Goal: Task Accomplishment & Management: Manage account settings

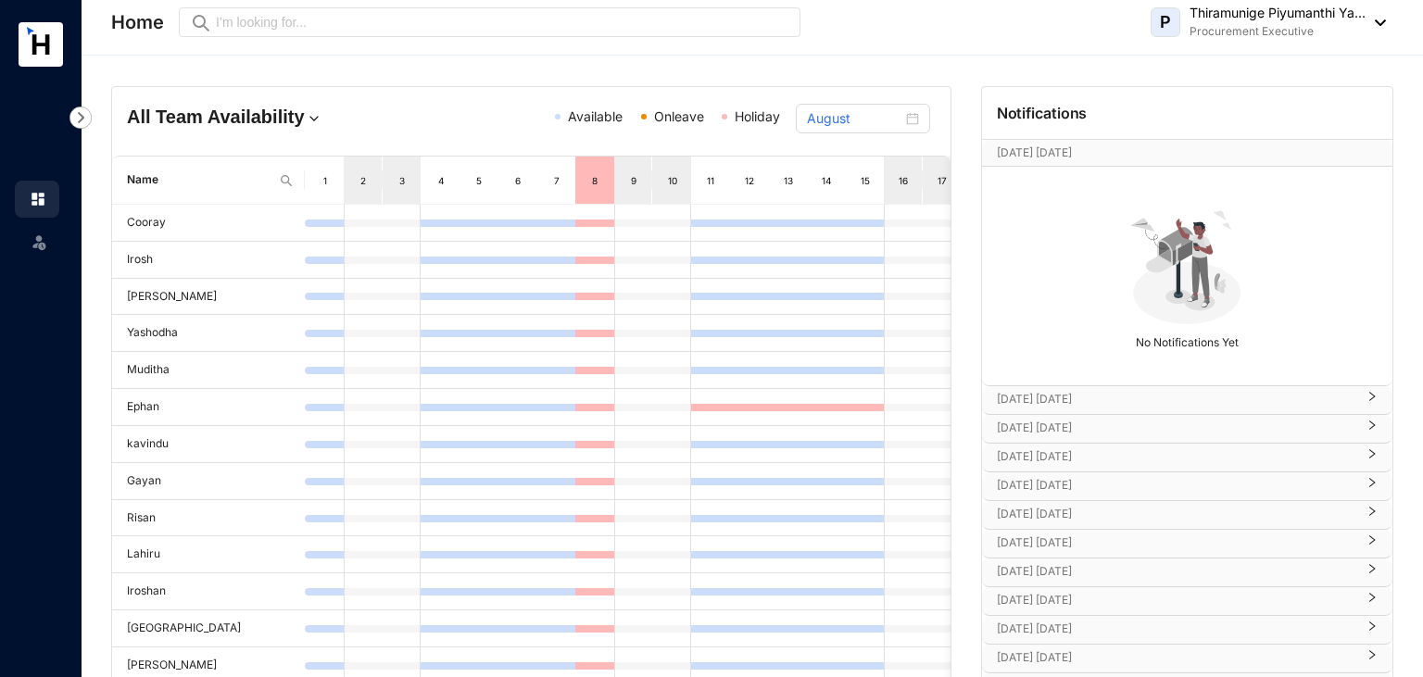
click at [1270, 33] on p "Procurement Executive" at bounding box center [1277, 31] width 176 height 19
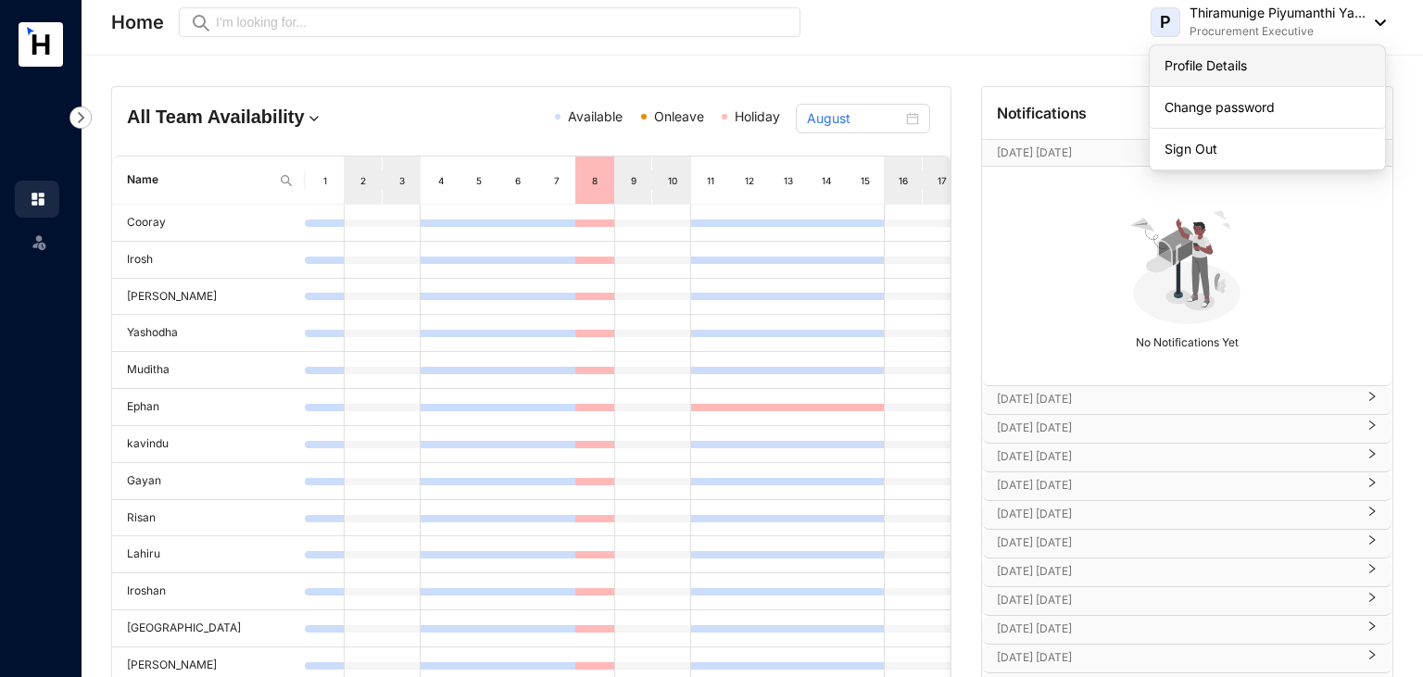
click at [1258, 58] on link "Profile Details" at bounding box center [1267, 66] width 206 height 19
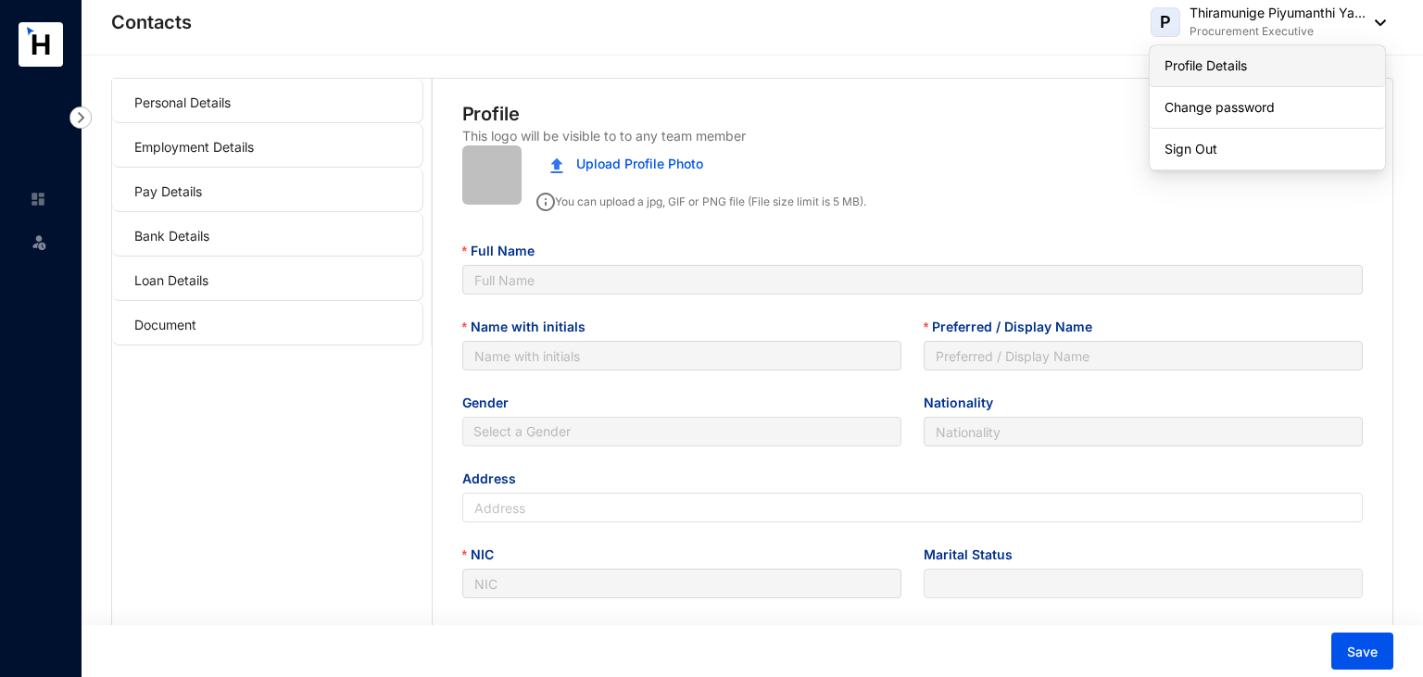
type input "Thiramunige Piyumanthi Yashodha Rasanjalee"
type input "T.M.P.Y.Rasanjalee"
type input "Piyumanthi"
type input "Sinhala"
type input "59/A/2,Morakelle,Ihala Kottramulla"
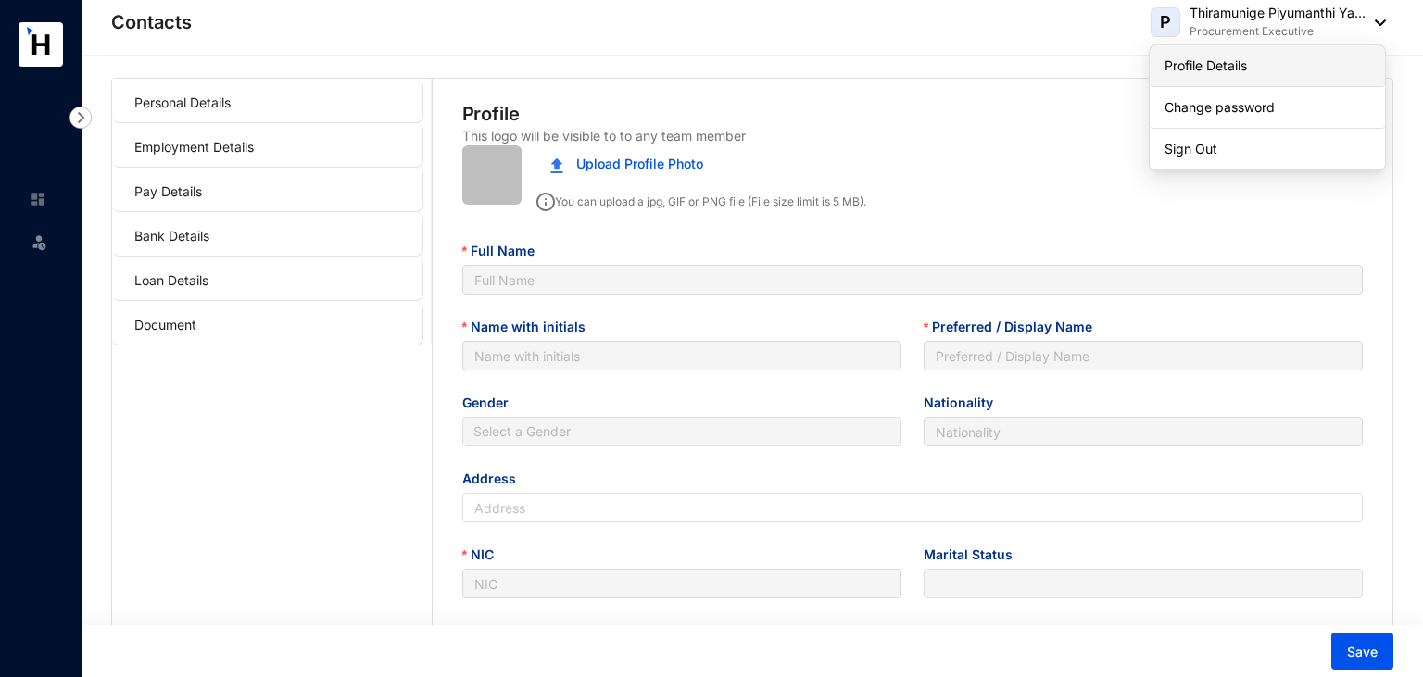
type input "997821491V"
type input "0764116361"
type input "Champa Chandini"
type input "0766599704"
type input "1999-10-08"
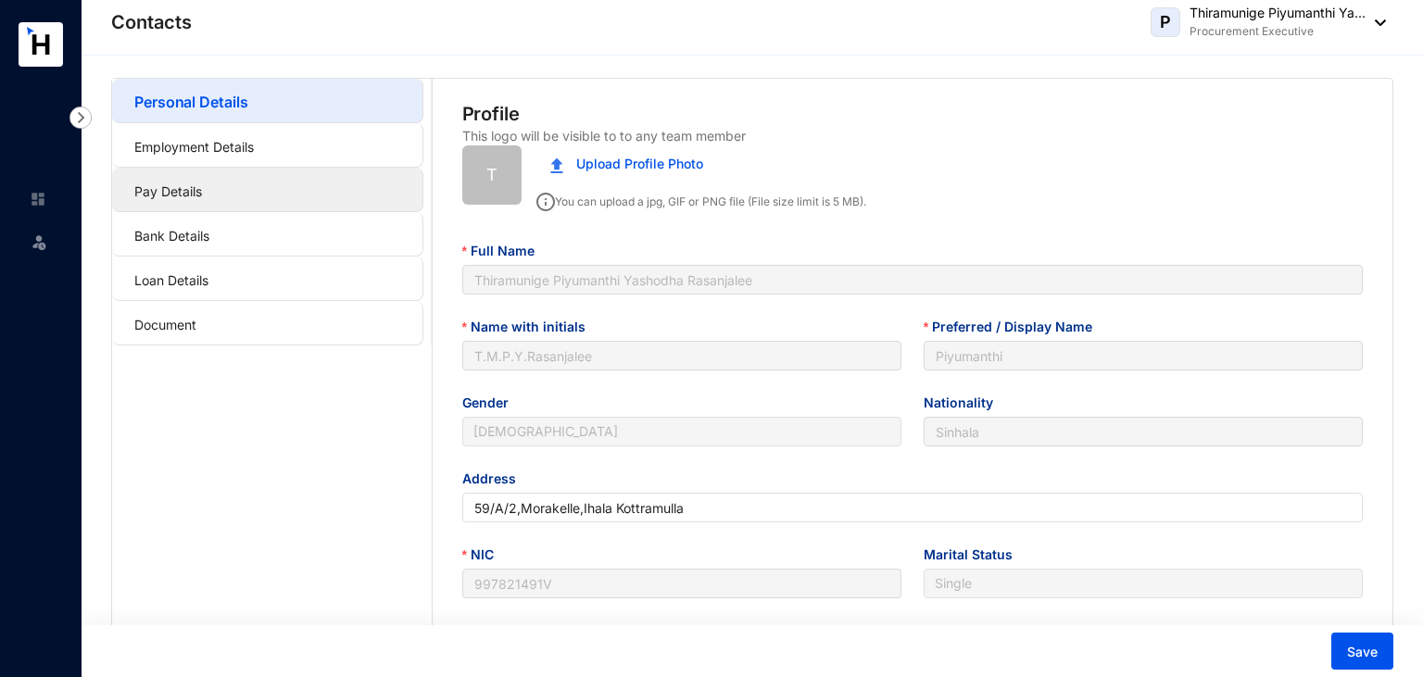
click at [202, 183] on link "Pay Details" at bounding box center [168, 191] width 68 height 16
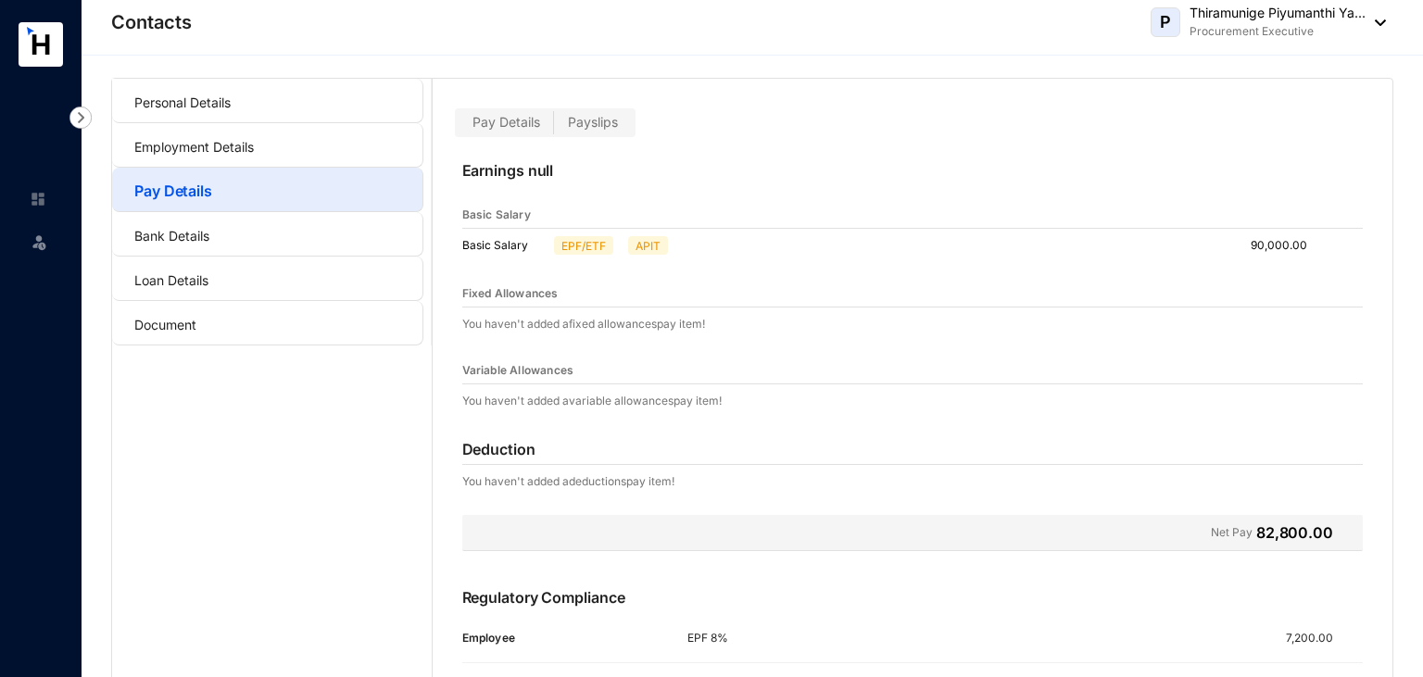
click at [212, 182] on link "Pay Details" at bounding box center [173, 191] width 78 height 19
click at [172, 228] on link "Bank Details" at bounding box center [171, 236] width 75 height 16
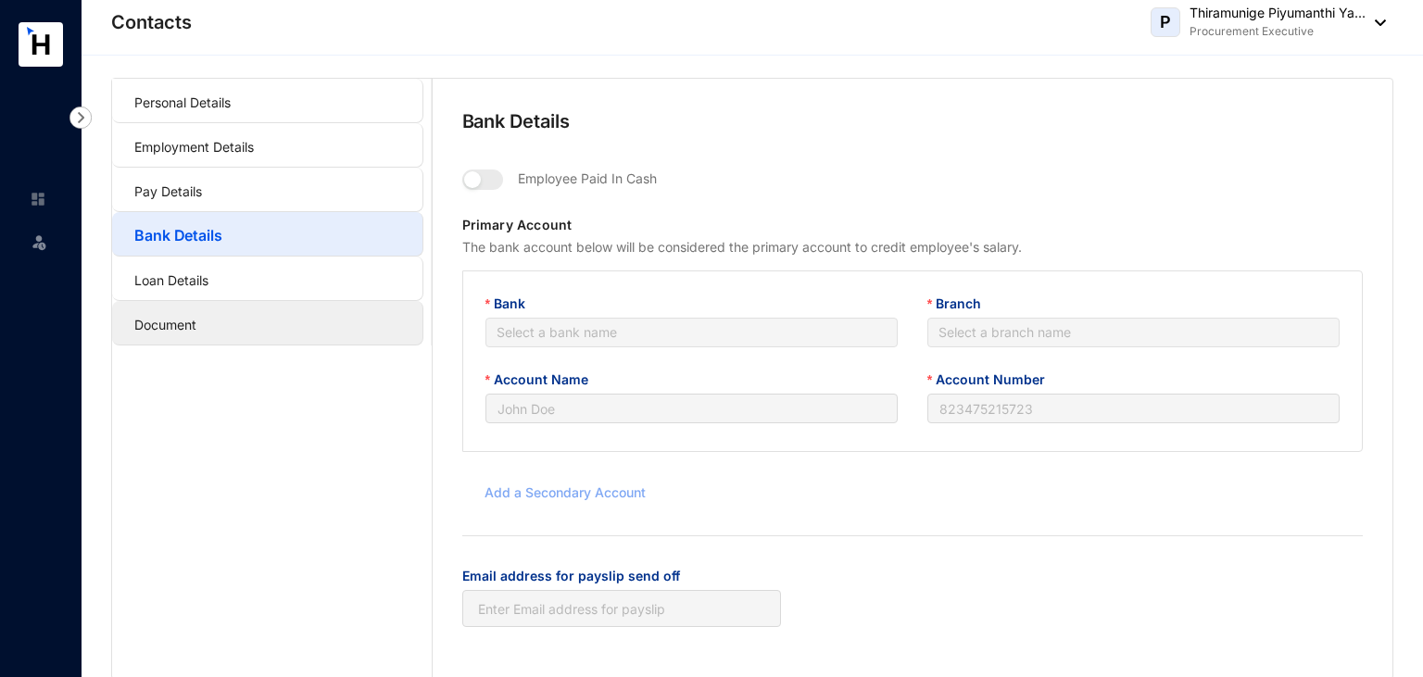
type input "T.M.P.Y.Rasanjalee"
type input "083200240008553"
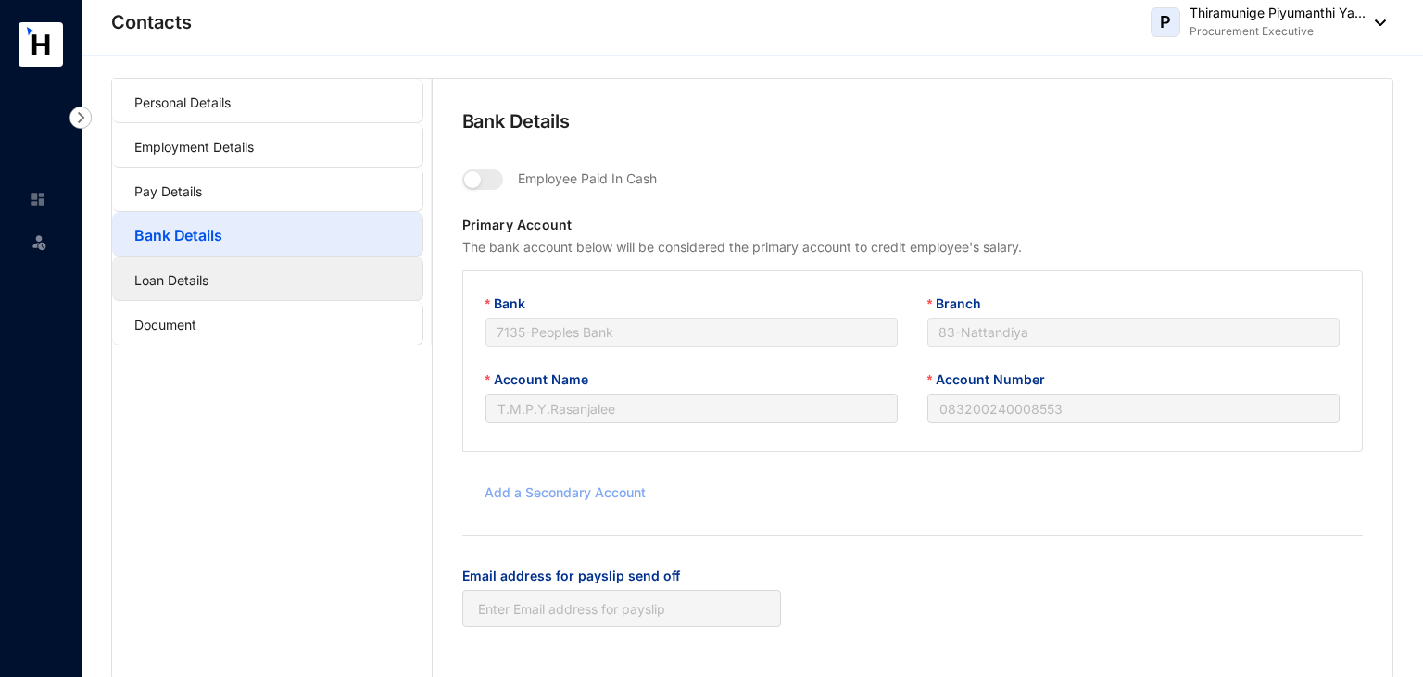
click at [208, 288] on link "Loan Details" at bounding box center [171, 280] width 74 height 16
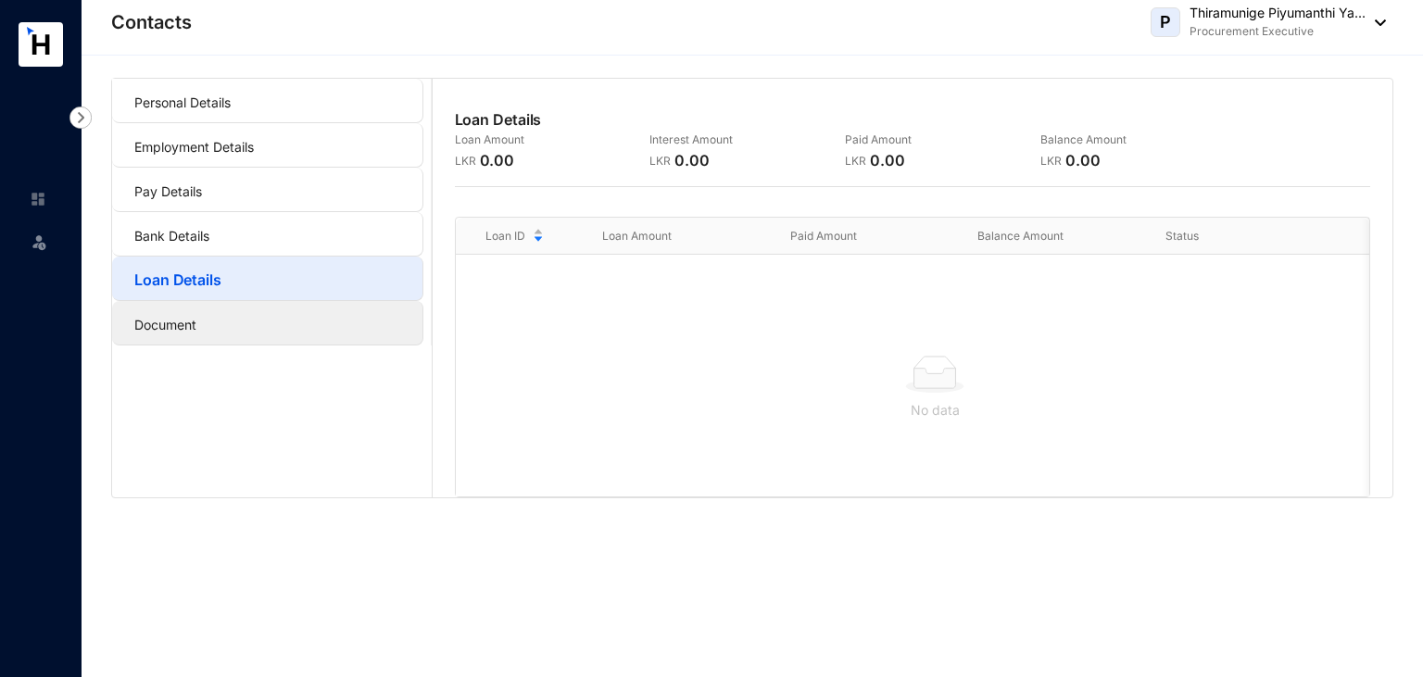
click at [154, 332] on link "Document" at bounding box center [165, 325] width 62 height 16
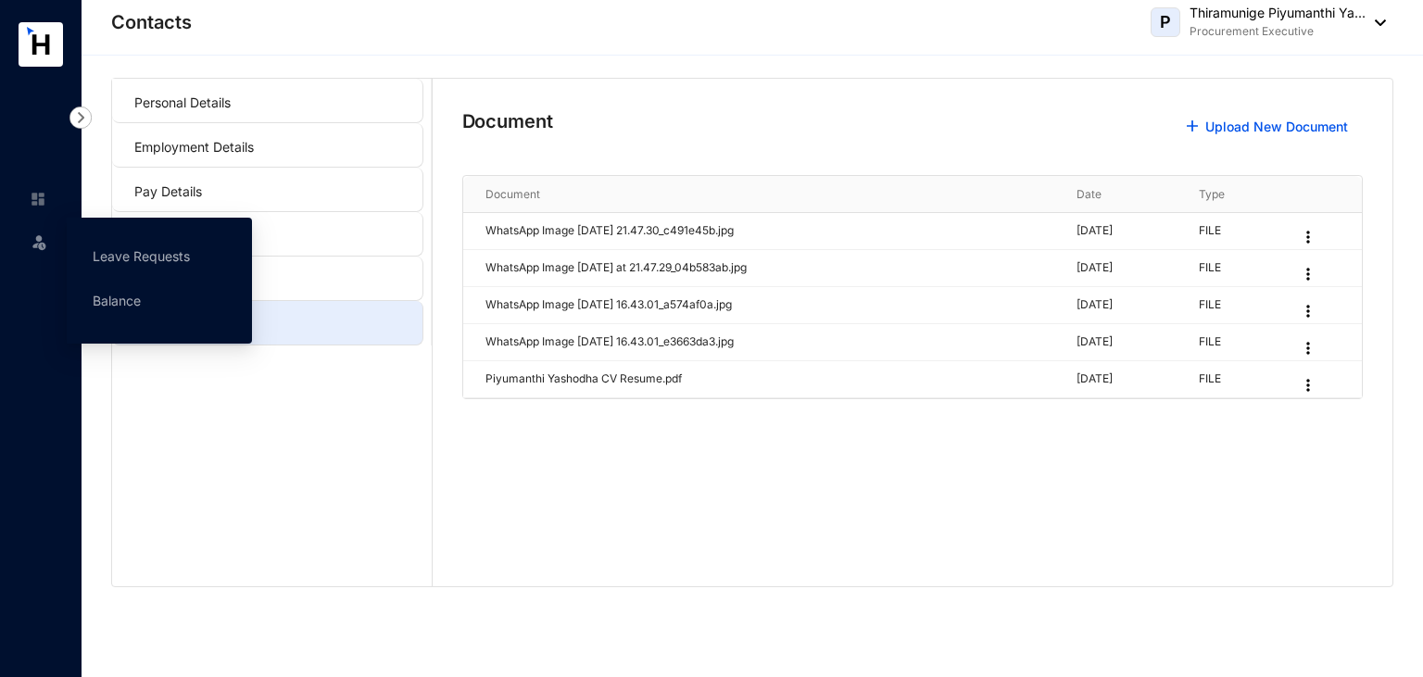
click at [39, 245] on img at bounding box center [39, 241] width 19 height 19
click at [96, 248] on link "Leave Requests" at bounding box center [141, 256] width 97 height 16
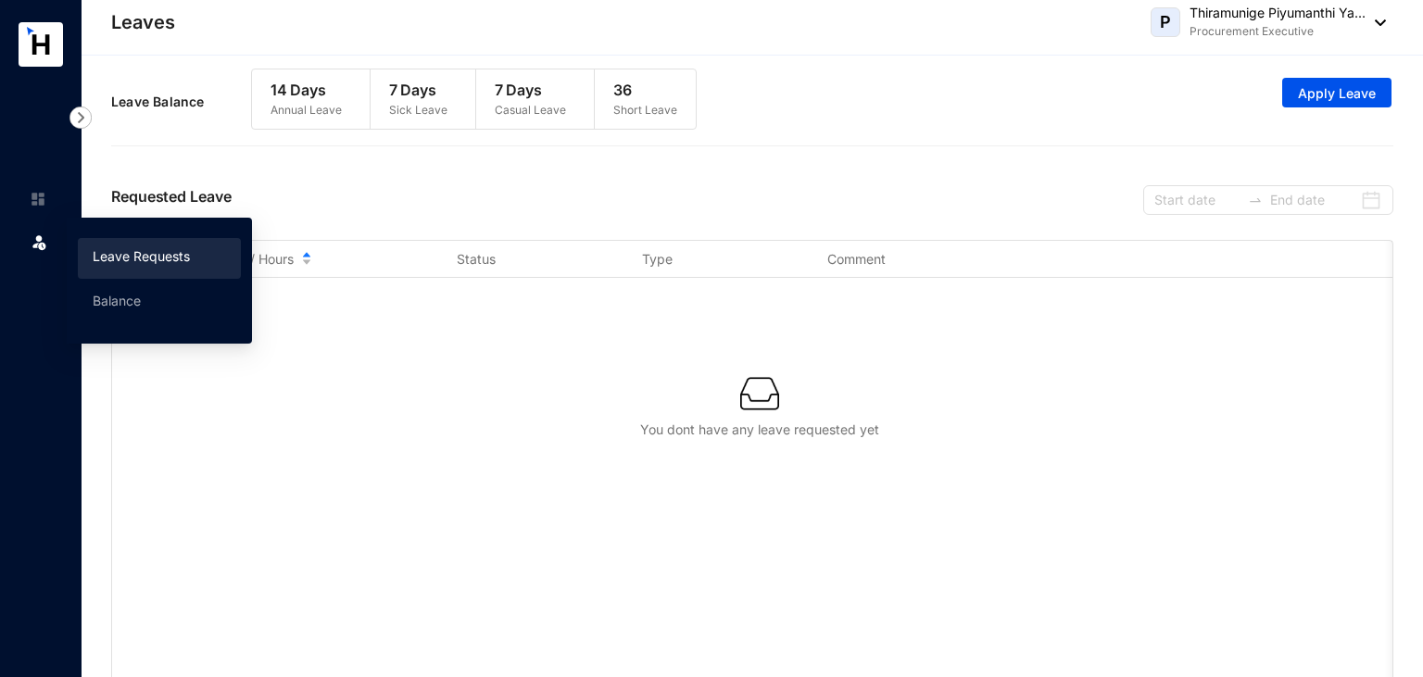
click at [46, 252] on span at bounding box center [39, 239] width 19 height 37
click at [120, 306] on link "Balance" at bounding box center [117, 301] width 48 height 16
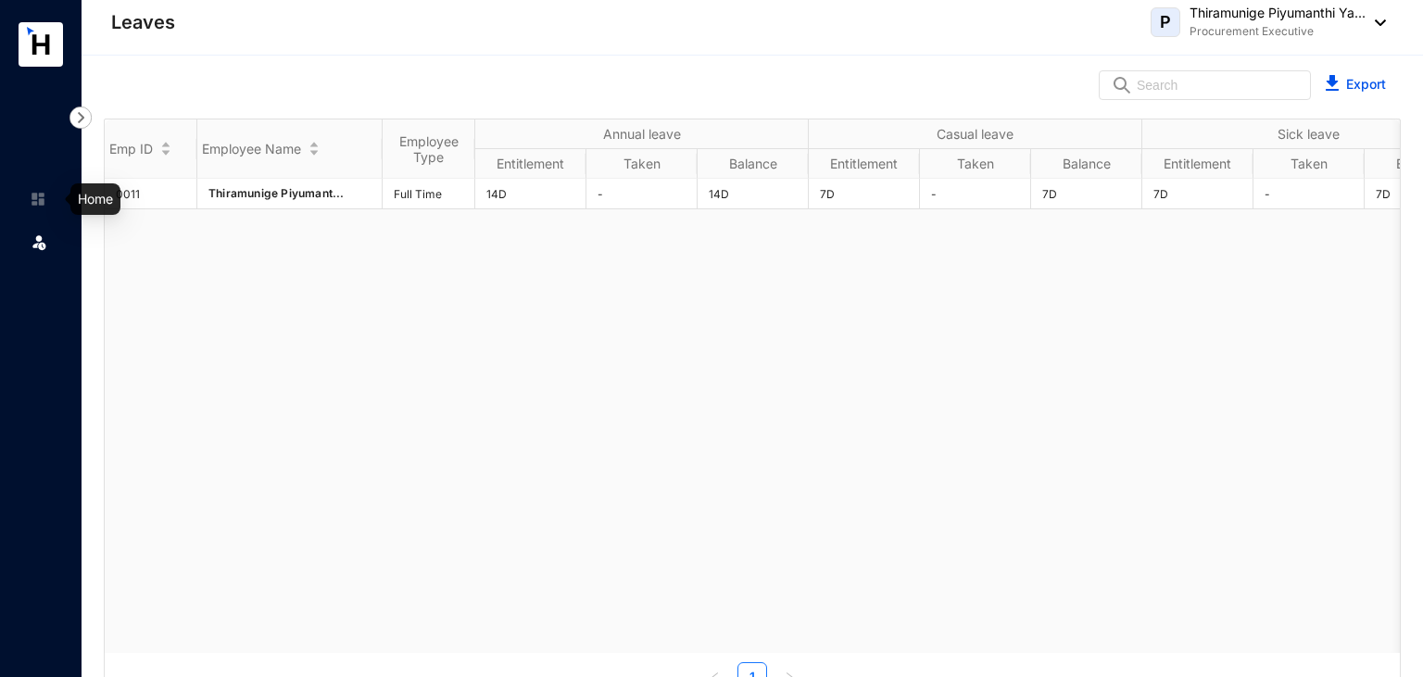
click at [31, 206] on img at bounding box center [38, 199] width 17 height 17
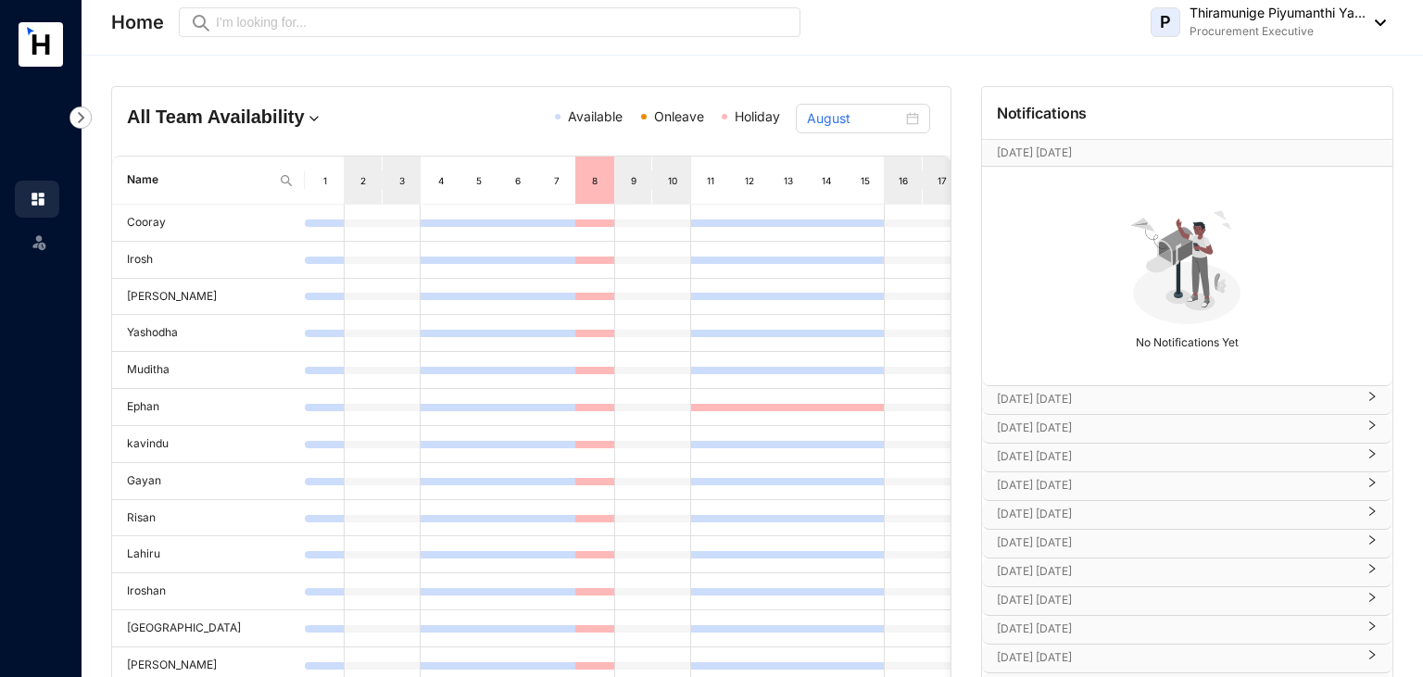
click at [48, 39] on icon at bounding box center [41, 44] width 18 height 20
click at [831, 125] on input "August" at bounding box center [854, 118] width 95 height 20
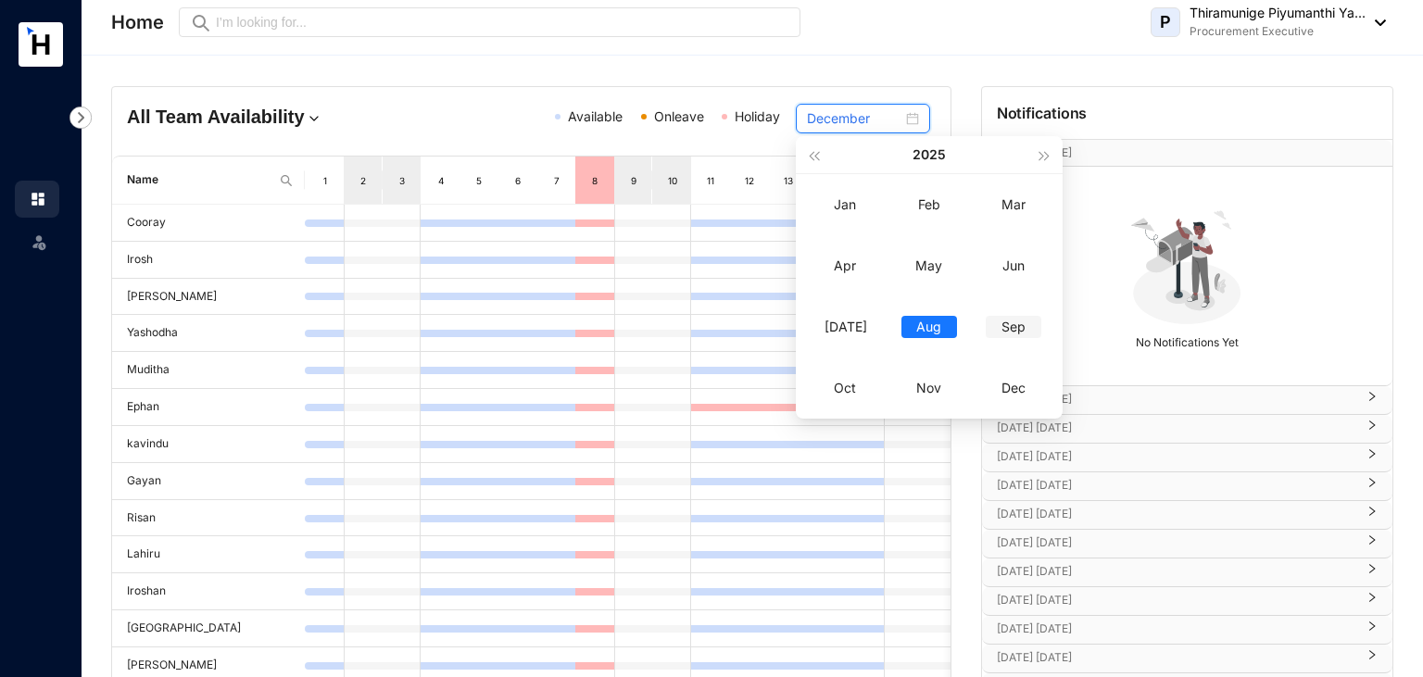
type input "September"
click at [1012, 325] on div "Sep" at bounding box center [1014, 327] width 56 height 22
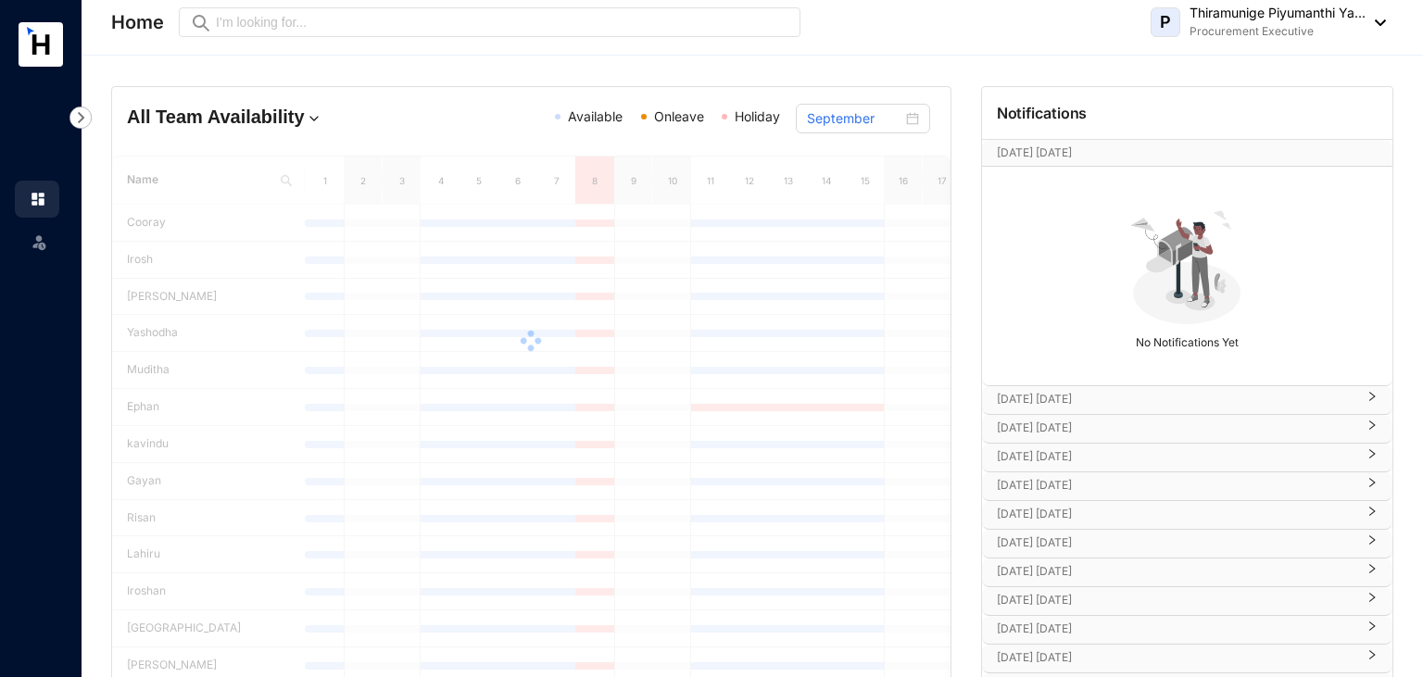
click at [1012, 298] on div "Sep" at bounding box center [1014, 290] width 56 height 18
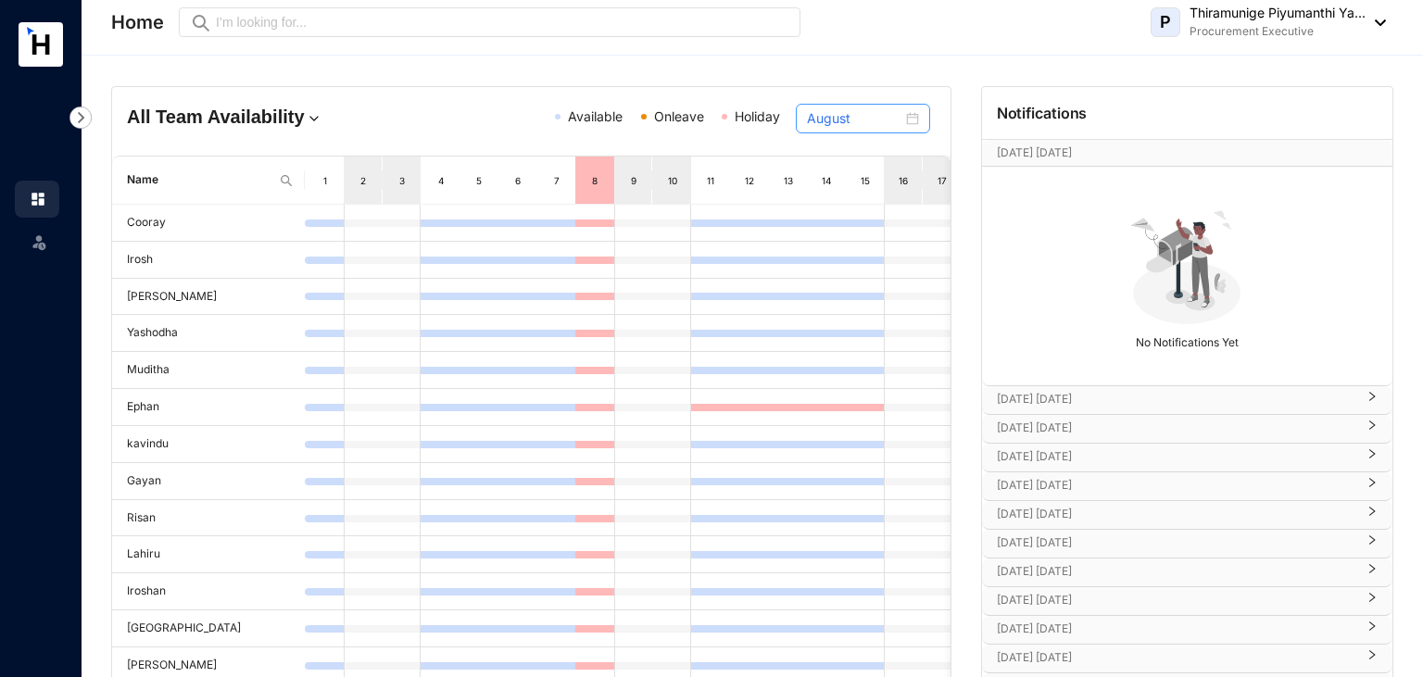
click at [920, 122] on div "August" at bounding box center [863, 119] width 134 height 30
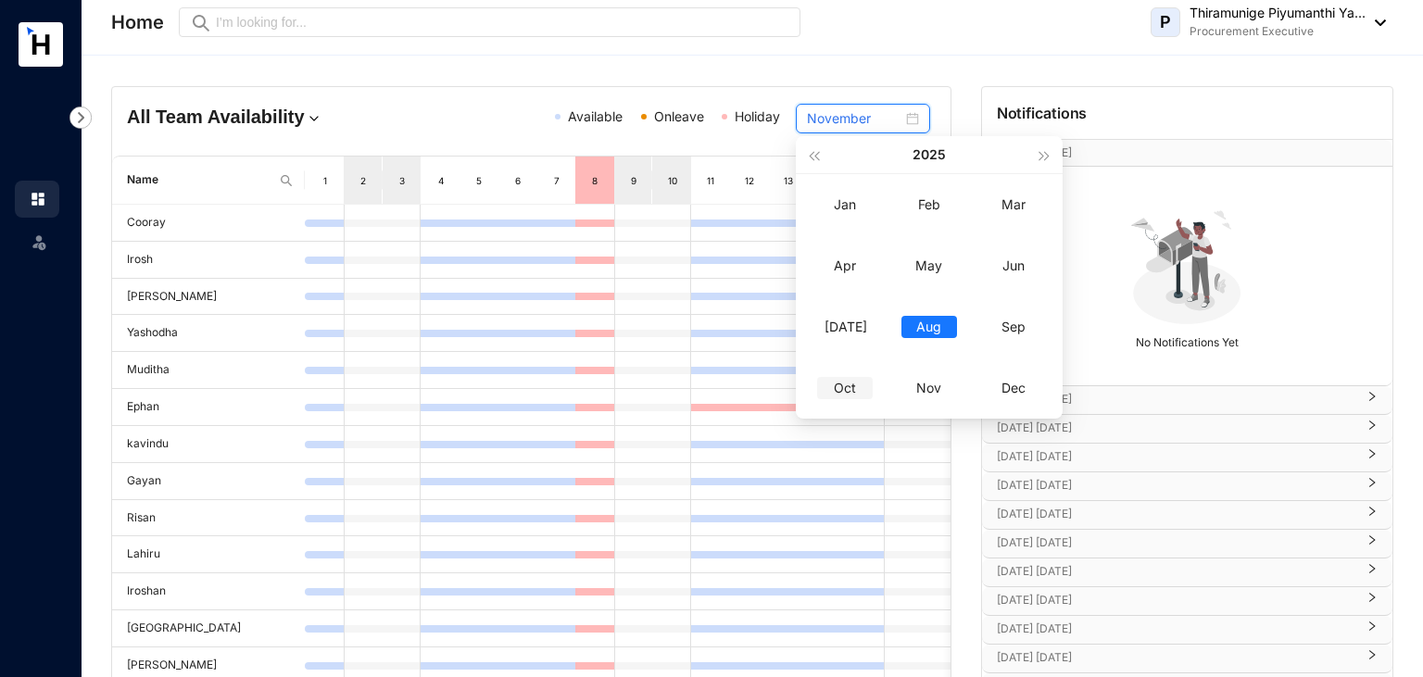
type input "October"
click at [847, 387] on div "Oct" at bounding box center [845, 388] width 56 height 22
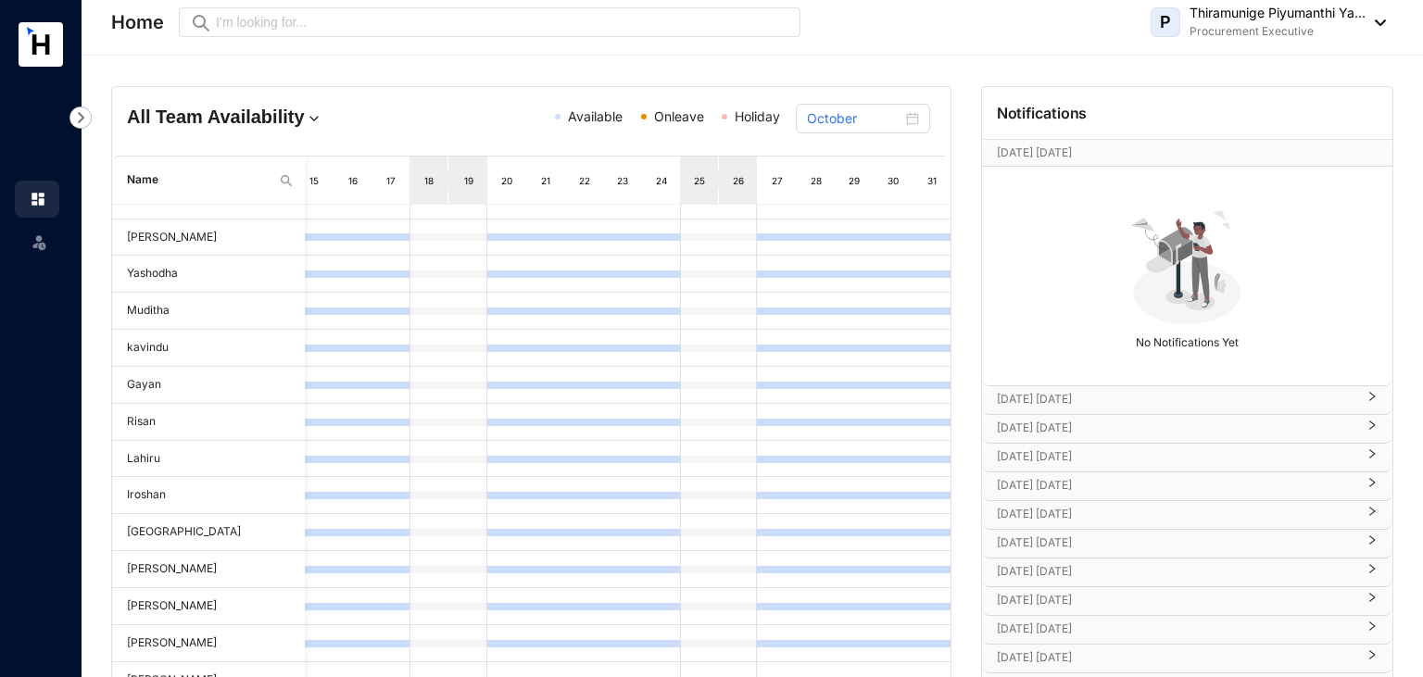
scroll to position [99, 0]
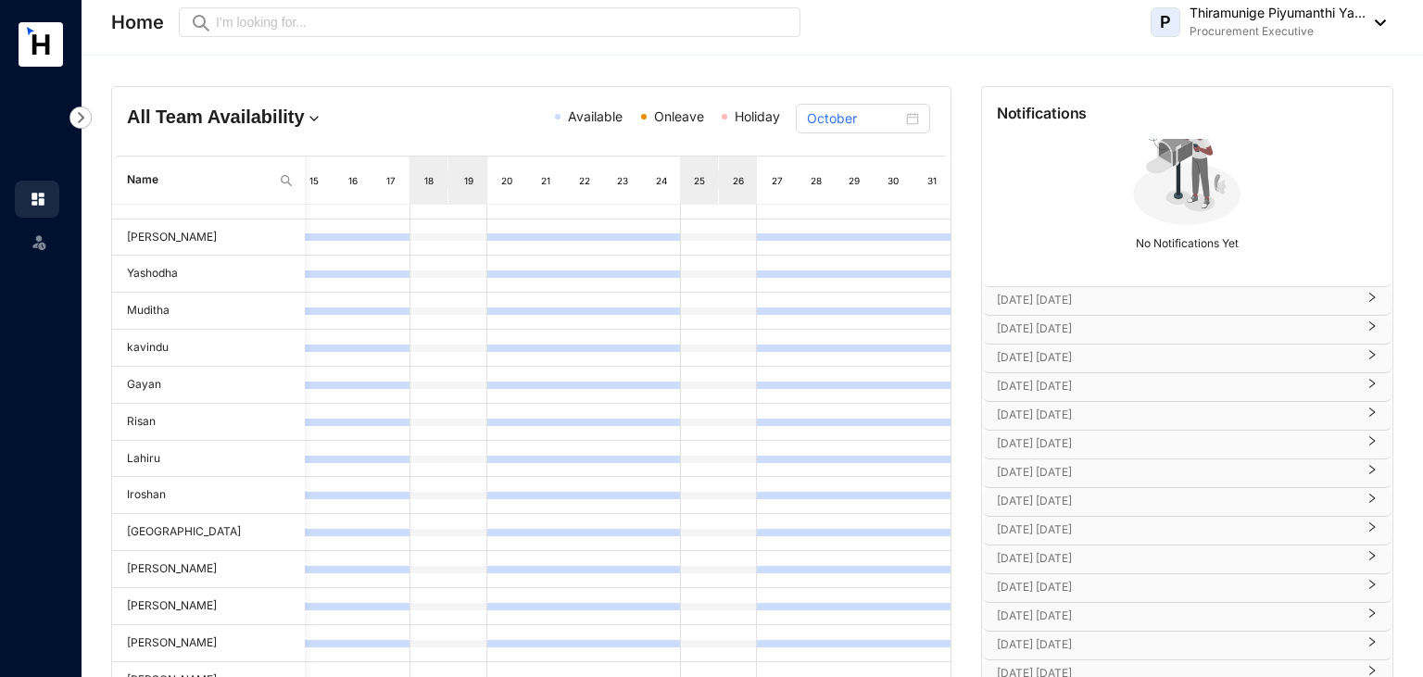
click at [1044, 528] on p "[DATE] [DATE]" at bounding box center [1176, 530] width 358 height 19
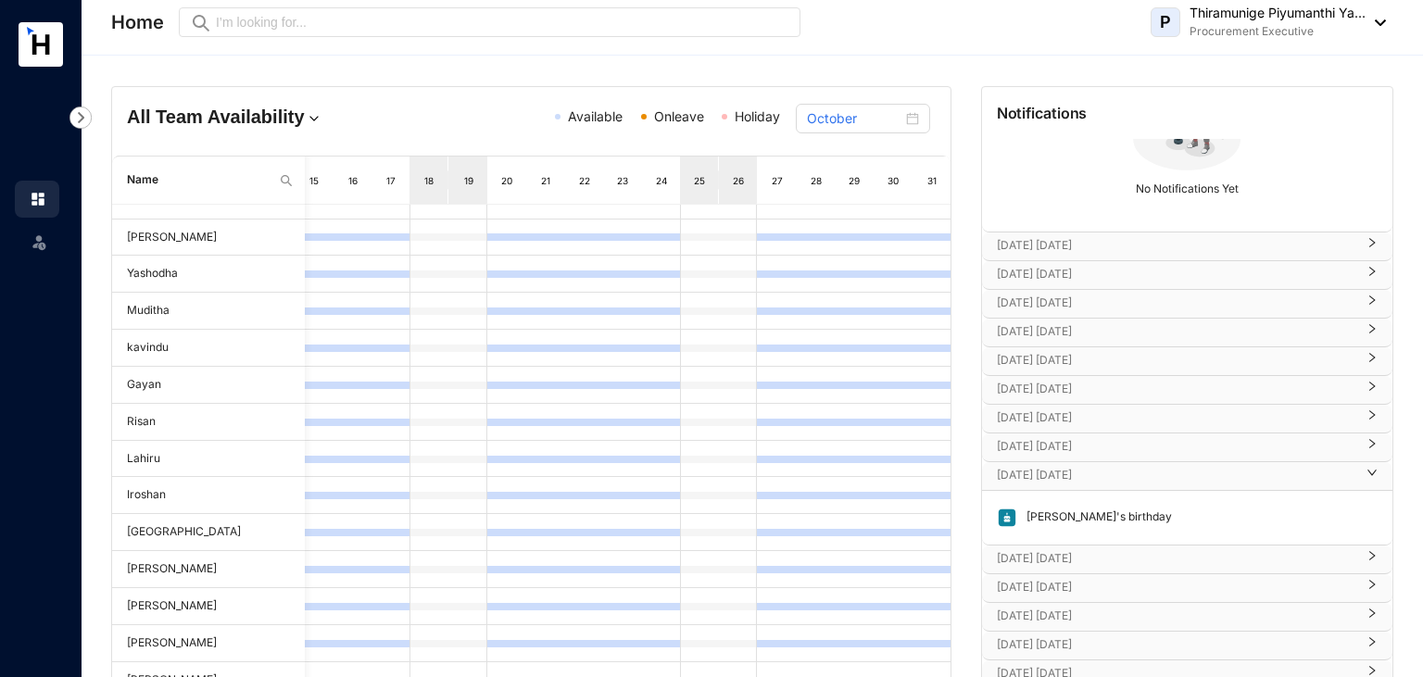
click at [1018, 559] on p "[DATE] [DATE]" at bounding box center [1176, 558] width 358 height 19
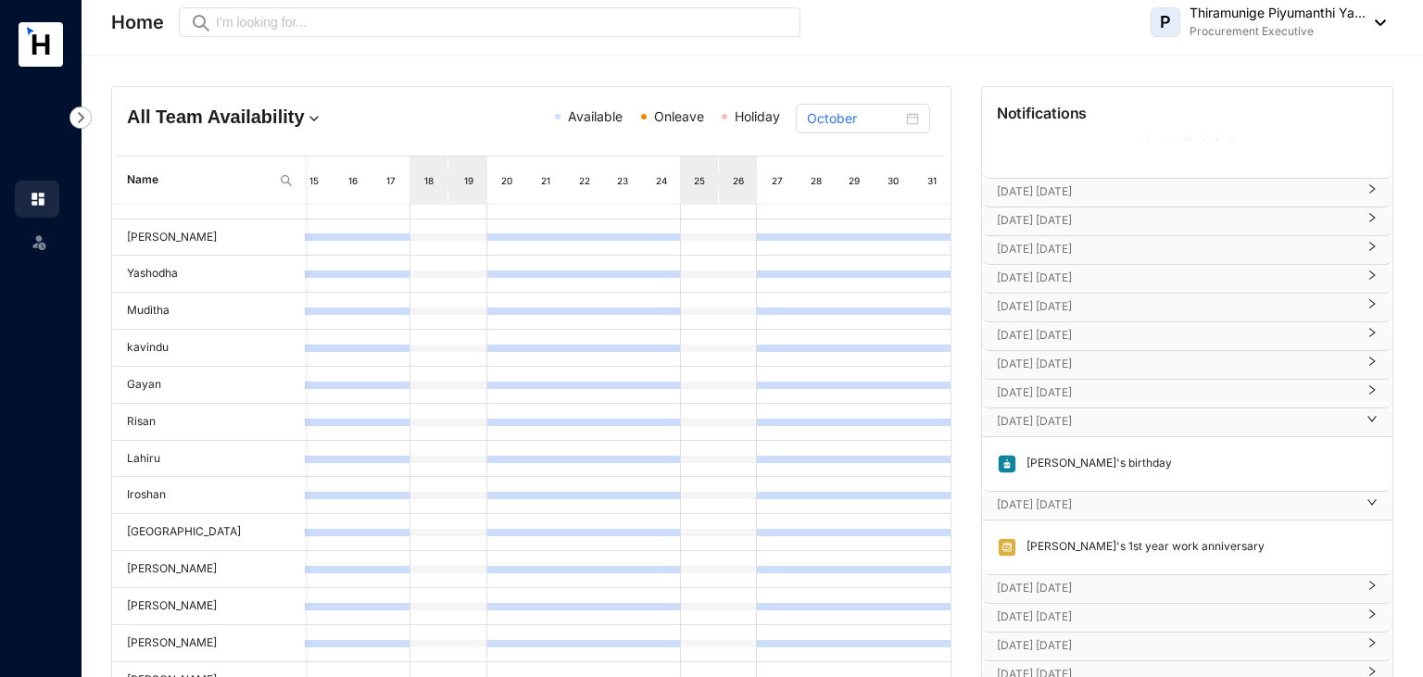
click at [1075, 579] on p "[DATE] [DATE]" at bounding box center [1176, 588] width 358 height 19
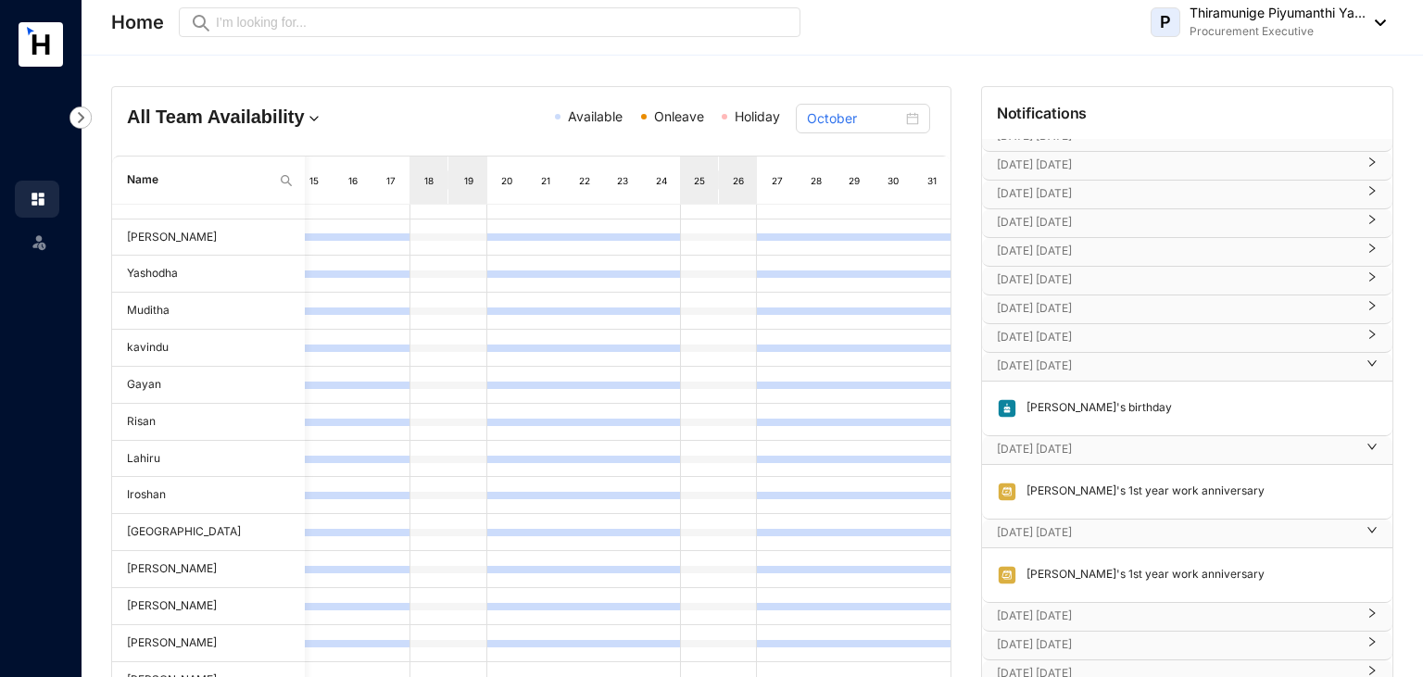
click at [1034, 607] on p "[DATE] [DATE]" at bounding box center [1176, 616] width 358 height 19
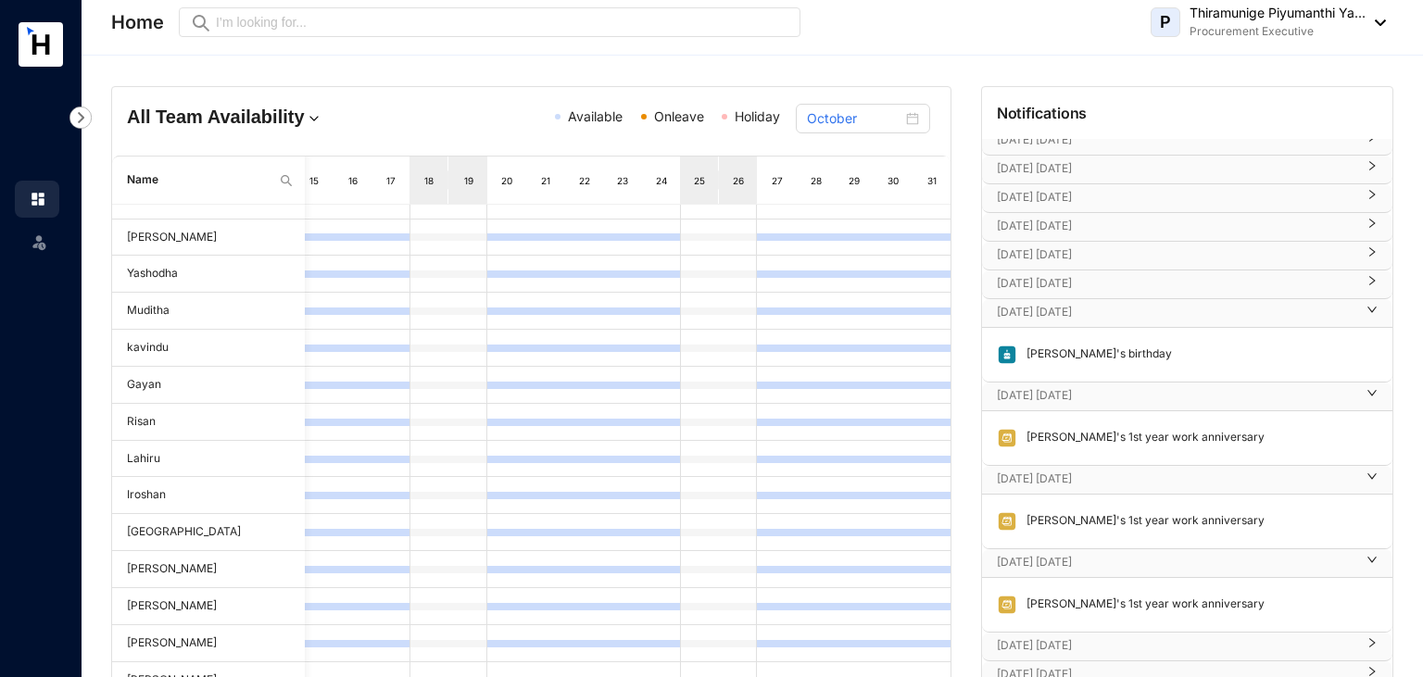
click at [1036, 642] on p "[DATE] [DATE]" at bounding box center [1176, 645] width 358 height 19
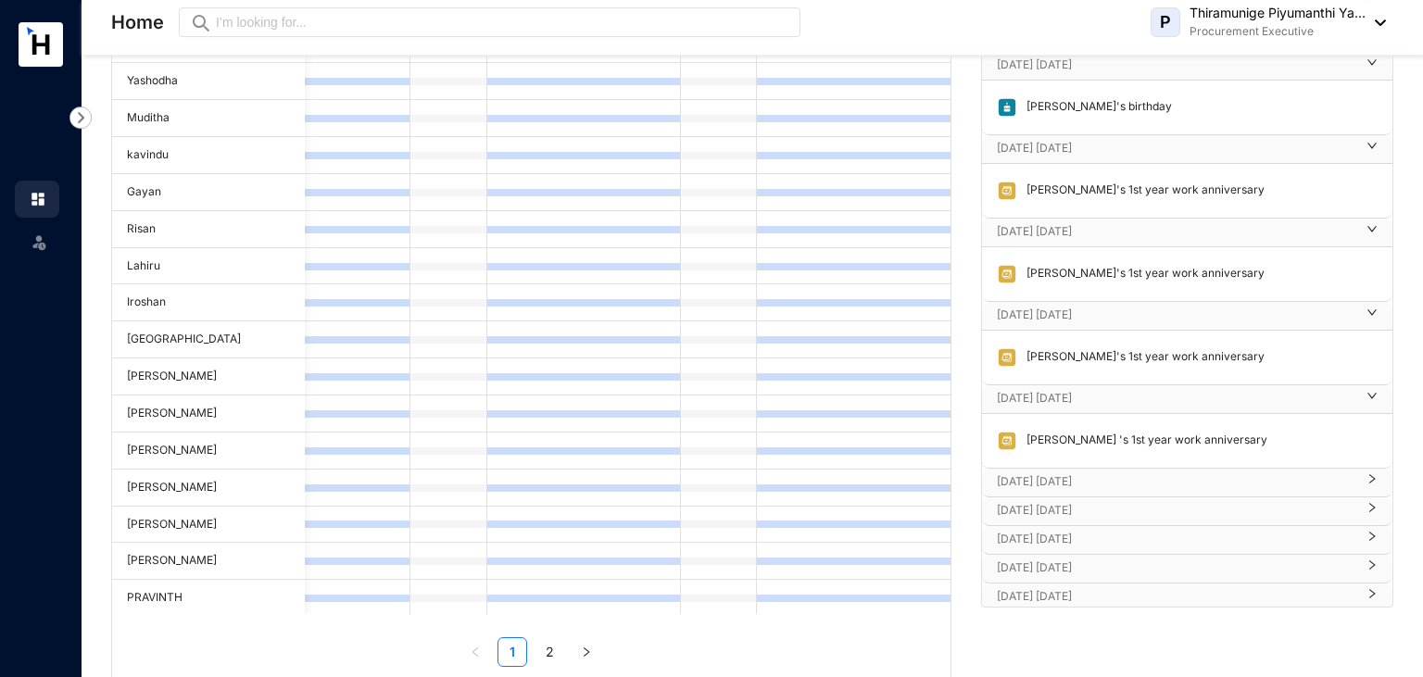
scroll to position [234, 0]
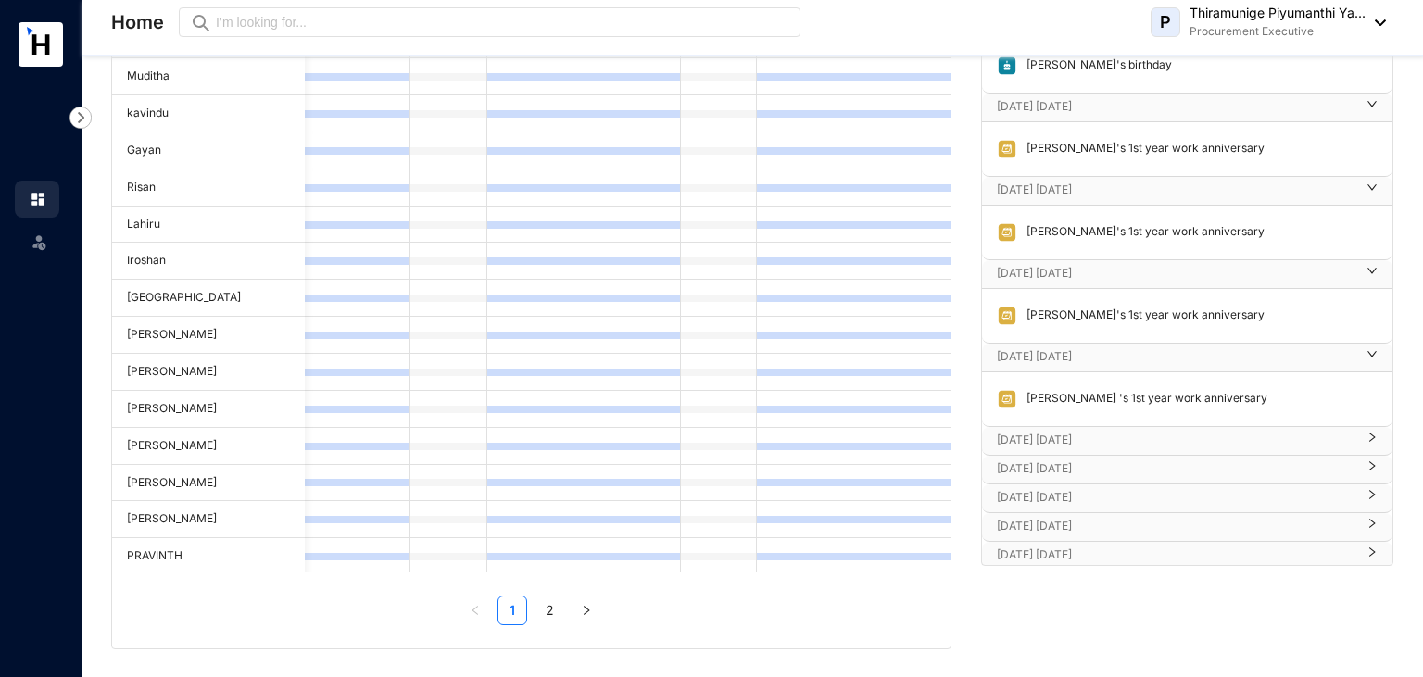
click at [1018, 443] on p "[DATE] [DATE]" at bounding box center [1176, 440] width 358 height 19
click at [1010, 517] on p "[DATE] [DATE]" at bounding box center [1176, 523] width 358 height 19
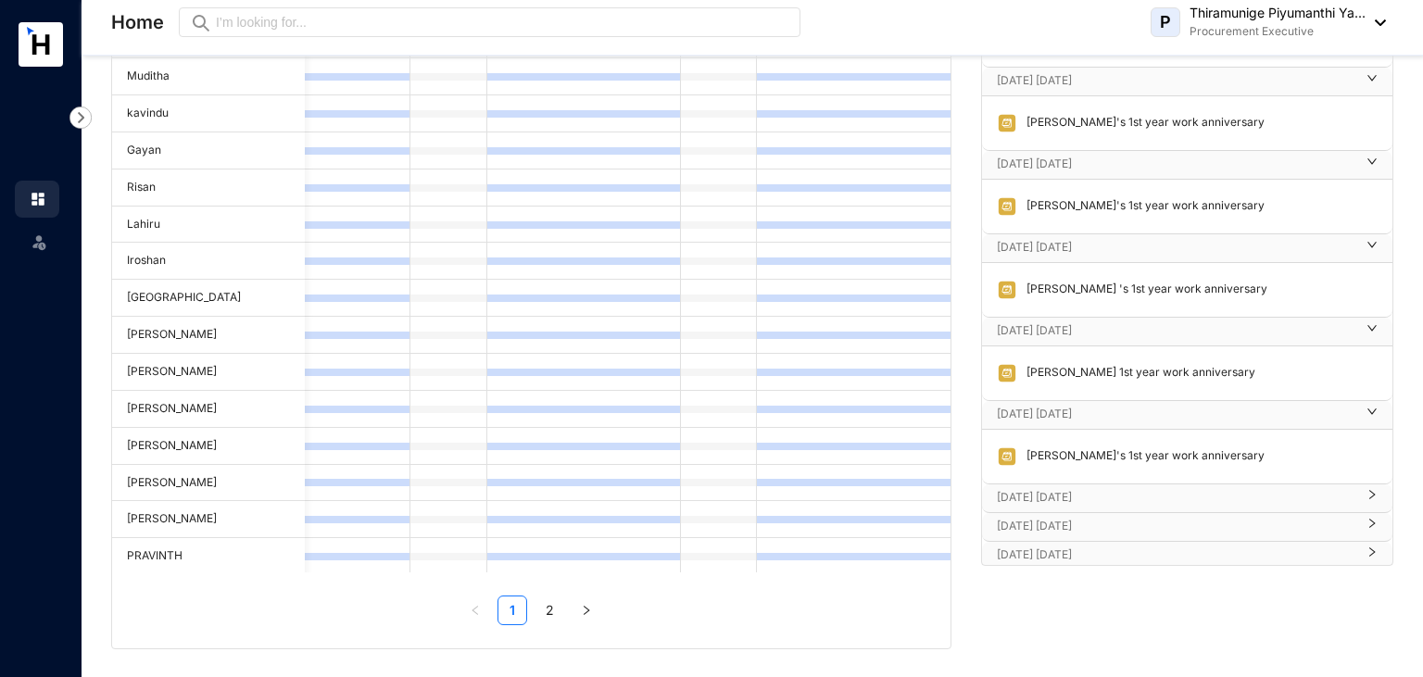
click at [1035, 491] on p "[DATE] [DATE]" at bounding box center [1176, 497] width 358 height 19
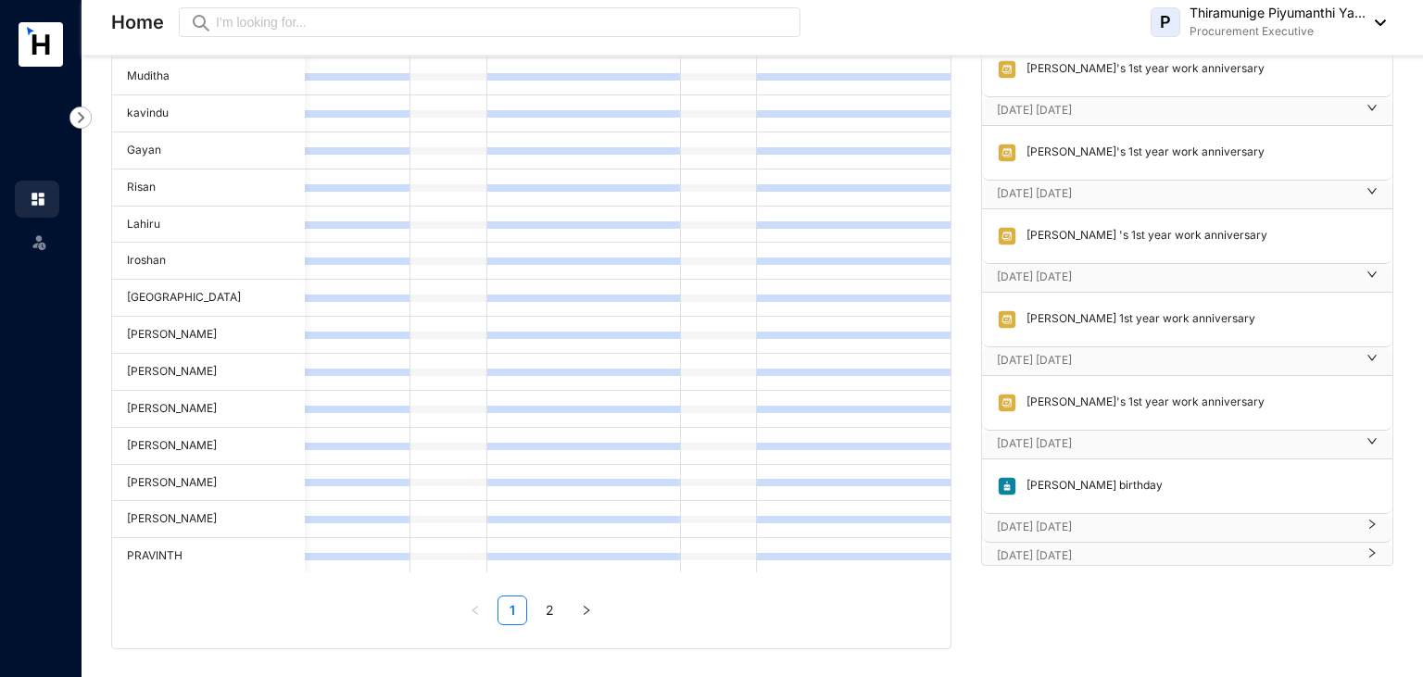
click at [1039, 529] on p "[DATE] [DATE]" at bounding box center [1176, 527] width 358 height 19
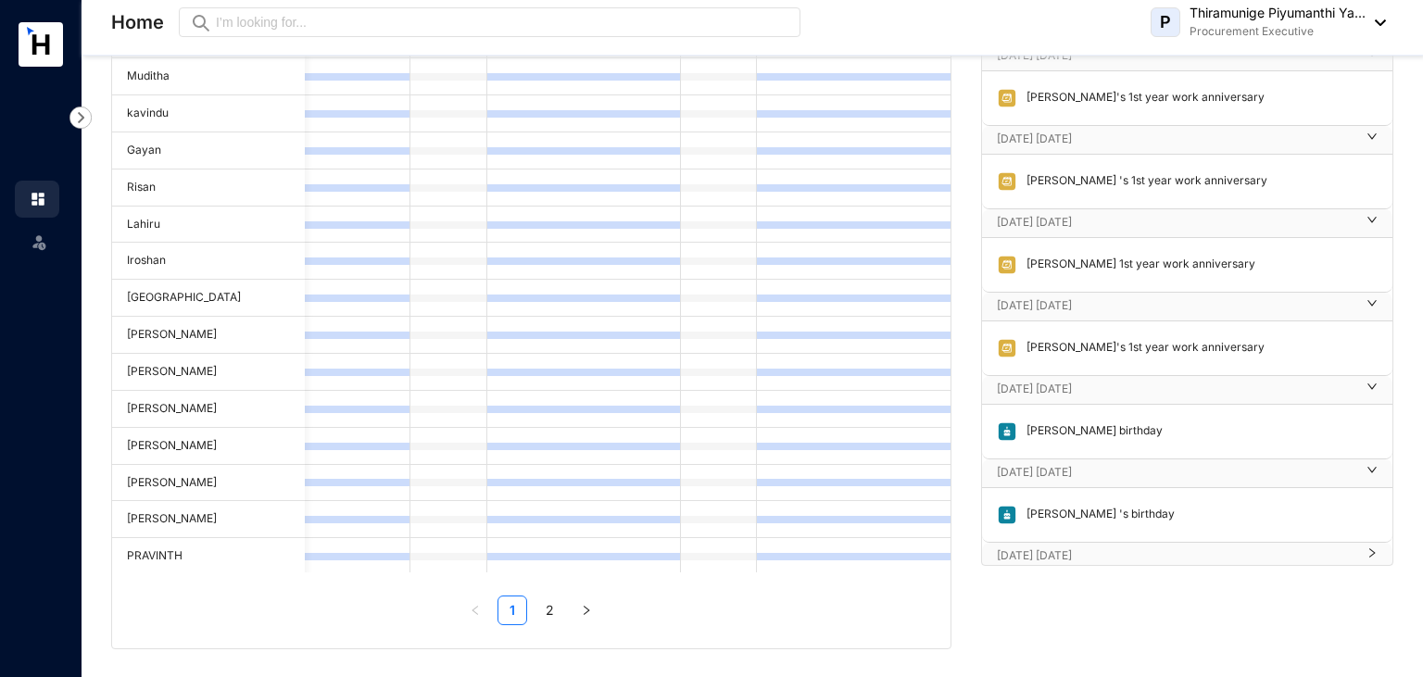
click at [1066, 553] on p "[DATE] [DATE]" at bounding box center [1176, 556] width 358 height 19
click at [1030, 551] on p "[DATE] [DATE]" at bounding box center [1176, 556] width 358 height 19
click at [1021, 549] on p "[DATE] [DATE]" at bounding box center [1176, 556] width 358 height 19
click at [1369, 550] on icon "right" at bounding box center [1371, 553] width 9 height 6
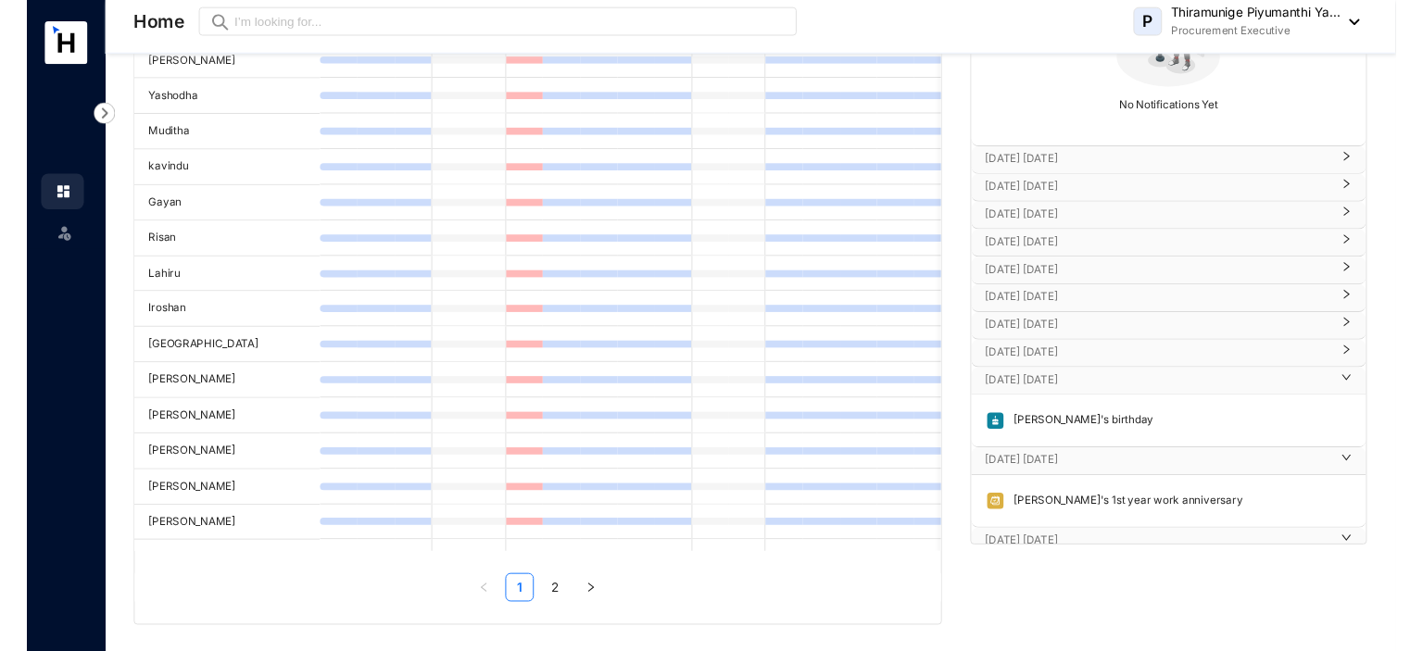
scroll to position [0, 0]
